Goal: Task Accomplishment & Management: Manage account settings

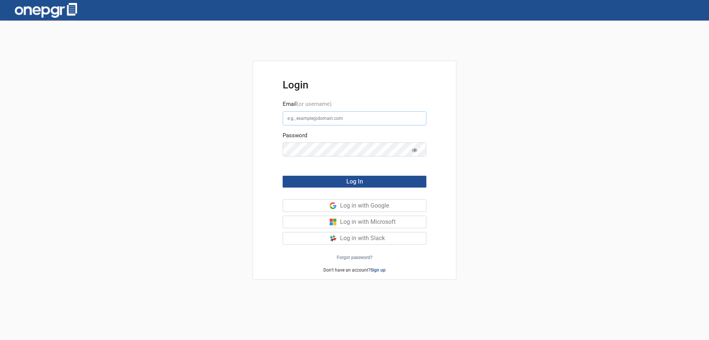
type input "[PERSON_NAME][EMAIL_ADDRESS][DOMAIN_NAME]"
click at [351, 179] on span "Log In" at bounding box center [354, 181] width 17 height 7
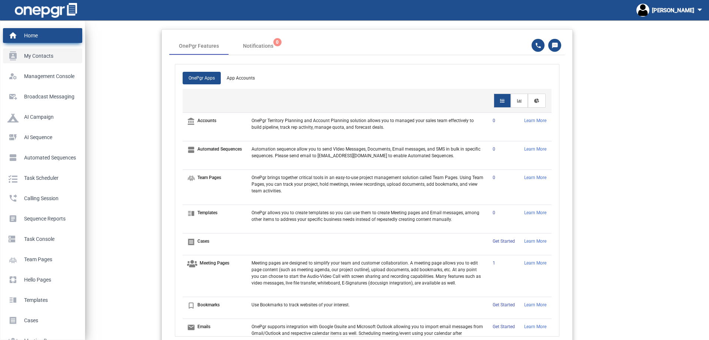
click at [17, 59] on p "My Contacts" at bounding box center [40, 55] width 67 height 11
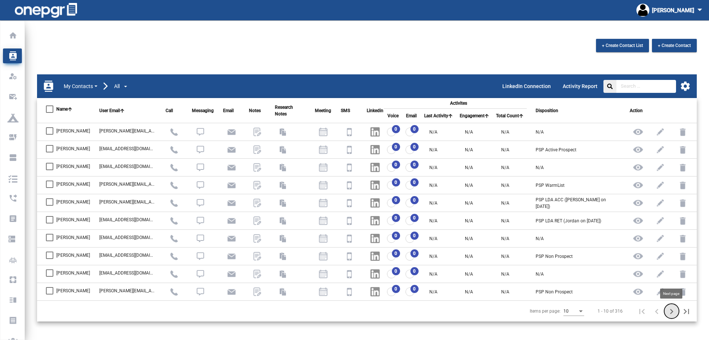
click at [670, 313] on icon "Next page" at bounding box center [671, 312] width 10 height 10
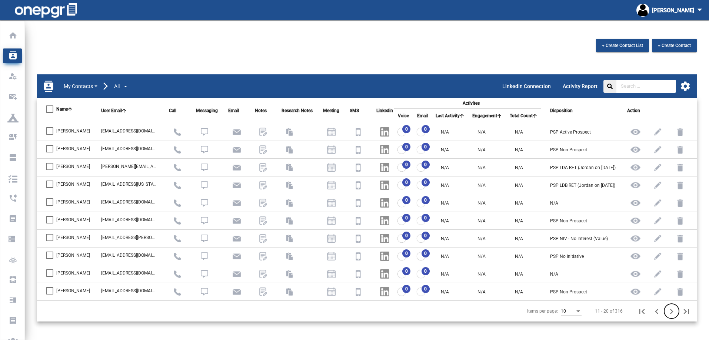
click at [670, 313] on icon "Next page" at bounding box center [671, 312] width 10 height 10
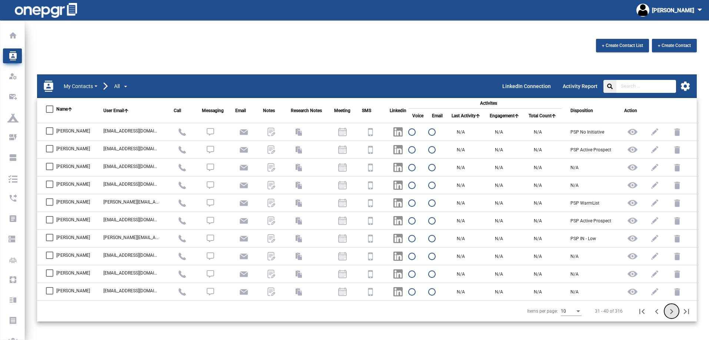
click at [670, 313] on icon "Next page" at bounding box center [671, 312] width 10 height 10
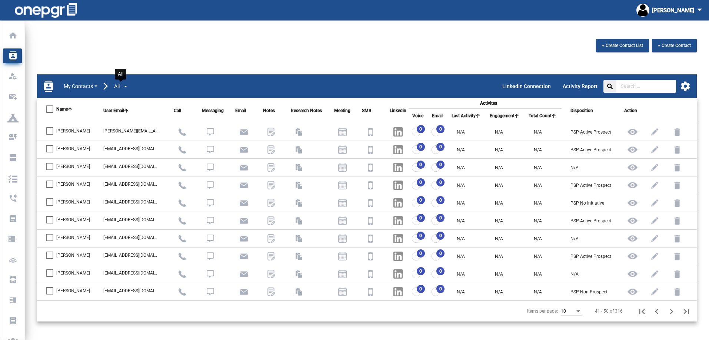
click at [119, 87] on span "All" at bounding box center [117, 87] width 6 height 8
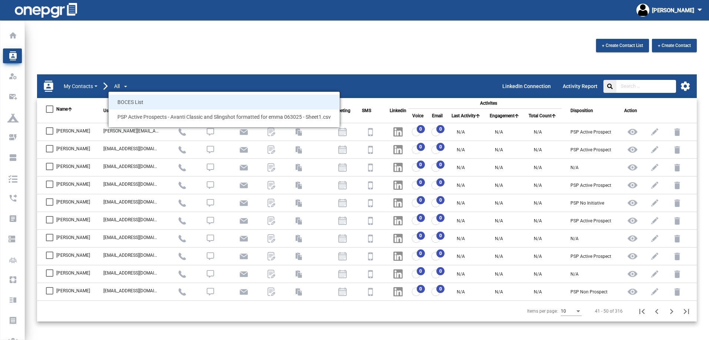
click at [128, 102] on span "BOCES List" at bounding box center [224, 102] width 231 height 15
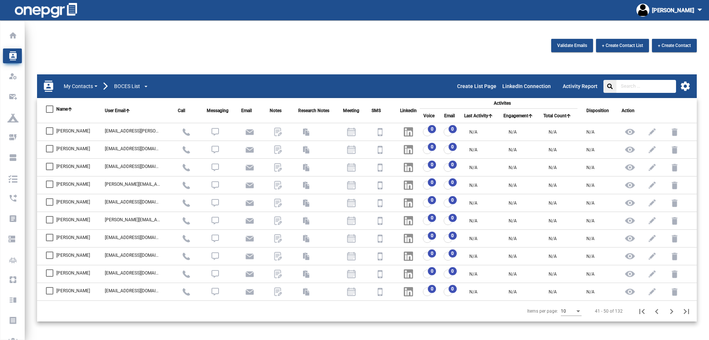
click at [230, 32] on mat-sidenav-content "Validate Emails + Create Contact List + Create Contact contacts My Contacts BOC…" at bounding box center [367, 180] width 684 height 320
click at [406, 129] on img at bounding box center [408, 131] width 9 height 9
click at [404, 150] on img at bounding box center [408, 149] width 9 height 9
click at [404, 149] on img at bounding box center [408, 149] width 9 height 9
click at [51, 149] on div at bounding box center [49, 148] width 7 height 7
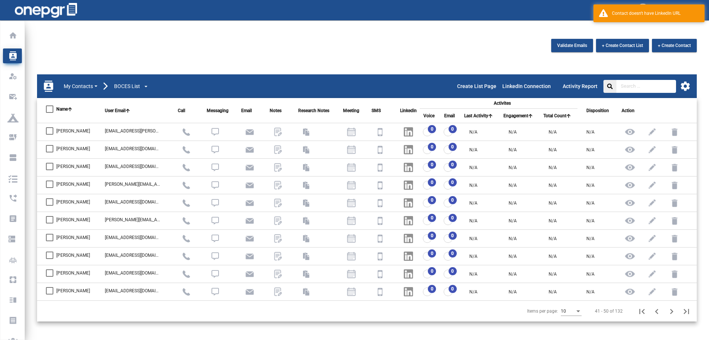
click at [50, 153] on input "[PERSON_NAME]" at bounding box center [49, 153] width 0 height 0
click at [407, 149] on img at bounding box center [408, 149] width 9 height 9
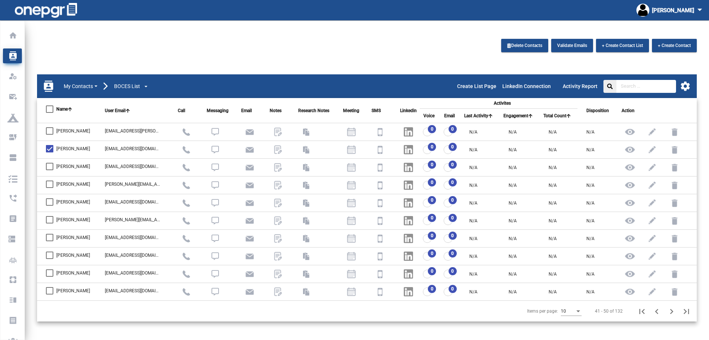
click at [47, 150] on div at bounding box center [49, 148] width 7 height 7
click at [49, 153] on input "[PERSON_NAME]" at bounding box center [49, 153] width 0 height 0
checkbox input "false"
click at [140, 86] on span "button" at bounding box center [141, 86] width 3 height 3
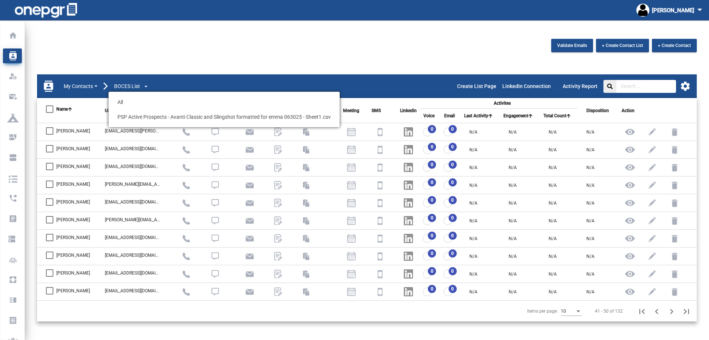
click at [169, 51] on div "Validate Emails + Create Contact List + Create Contact" at bounding box center [366, 47] width 670 height 17
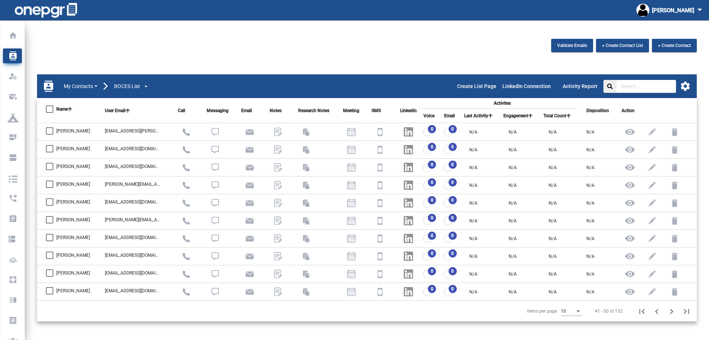
click at [450, 49] on div "Validate Emails + Create Contact List + Create Contact" at bounding box center [366, 47] width 670 height 17
click at [449, 56] on div "Validate Emails + Create Contact List + Create Contact" at bounding box center [366, 47] width 670 height 17
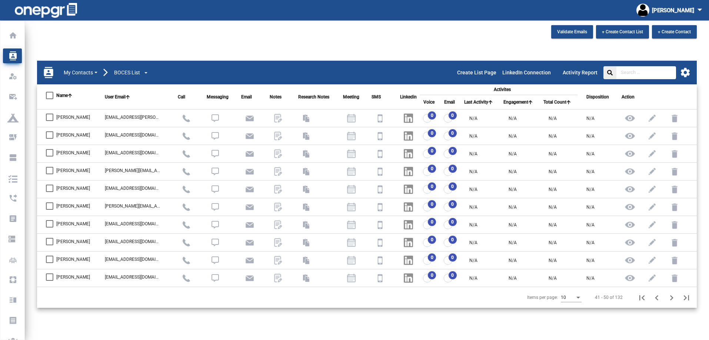
scroll to position [20, 0]
